Goal: Navigation & Orientation: Find specific page/section

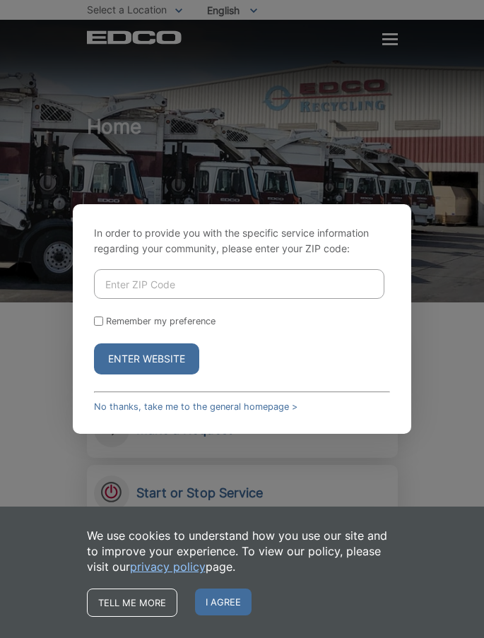
click at [216, 279] on input "Enter ZIP Code" at bounding box center [239, 284] width 291 height 30
click at [217, 281] on input "Enter ZIP Code" at bounding box center [239, 284] width 291 height 30
type input "92078"
click at [94, 344] on button "Enter Website" at bounding box center [146, 359] width 105 height 31
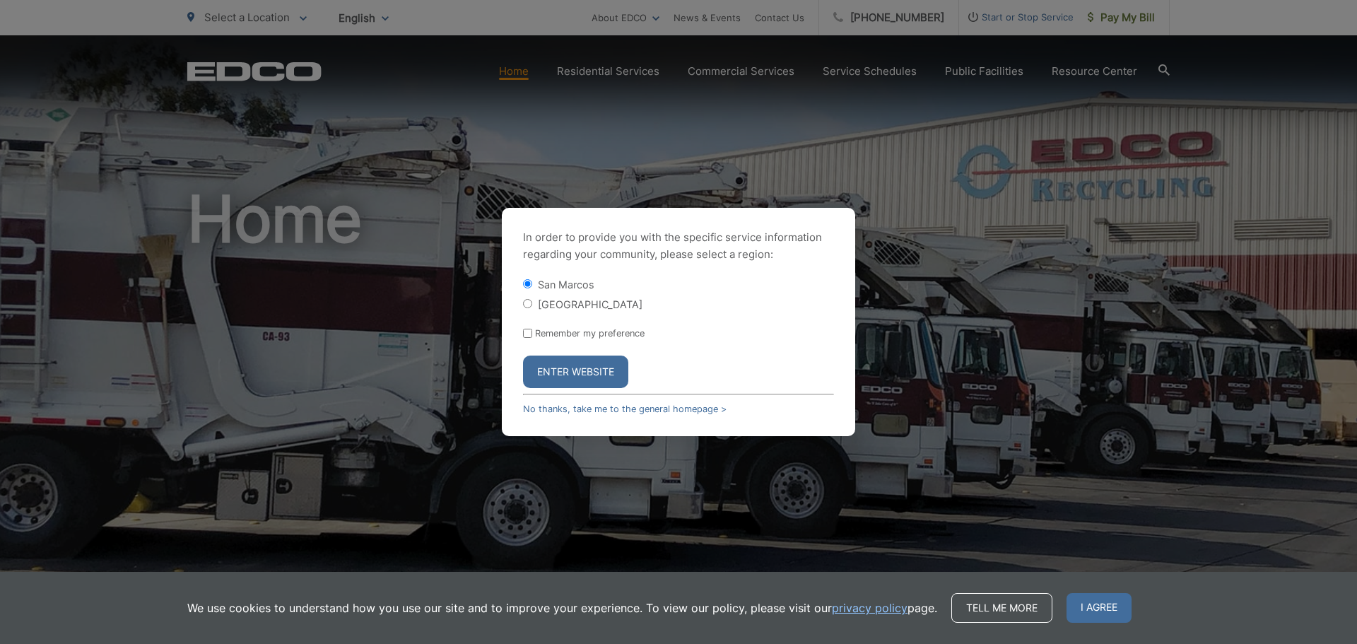
click at [483, 305] on input "[GEOGRAPHIC_DATA]" at bounding box center [527, 303] width 9 height 9
radio input "true"
click at [483, 370] on button "Enter Website" at bounding box center [575, 372] width 105 height 33
